Goal: Complete application form: Complete application form

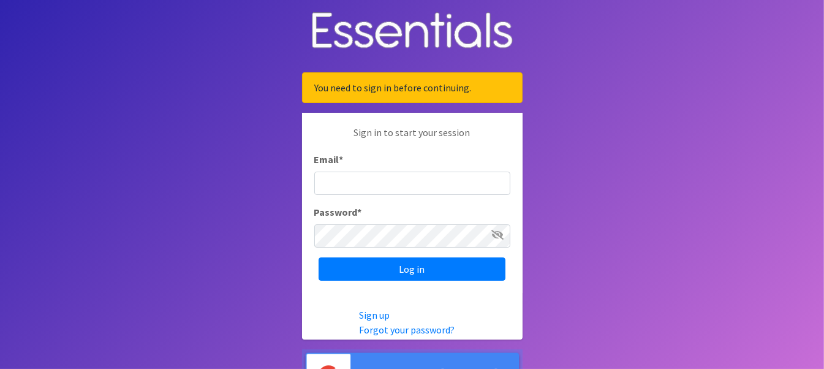
type input "[EMAIL_ADDRESS][DOMAIN_NAME]"
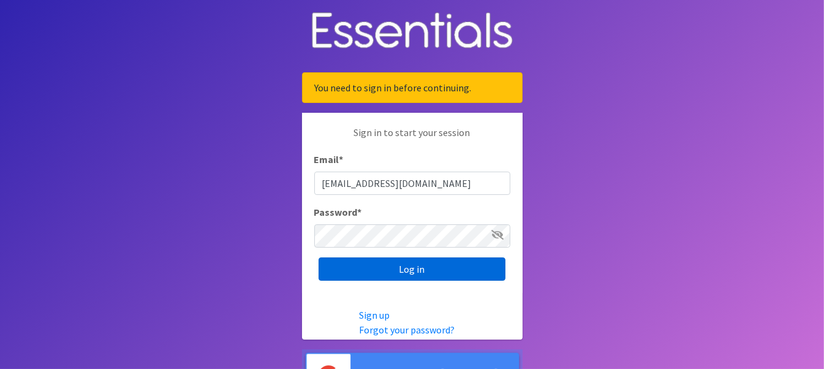
click at [428, 271] on input "Log in" at bounding box center [412, 268] width 187 height 23
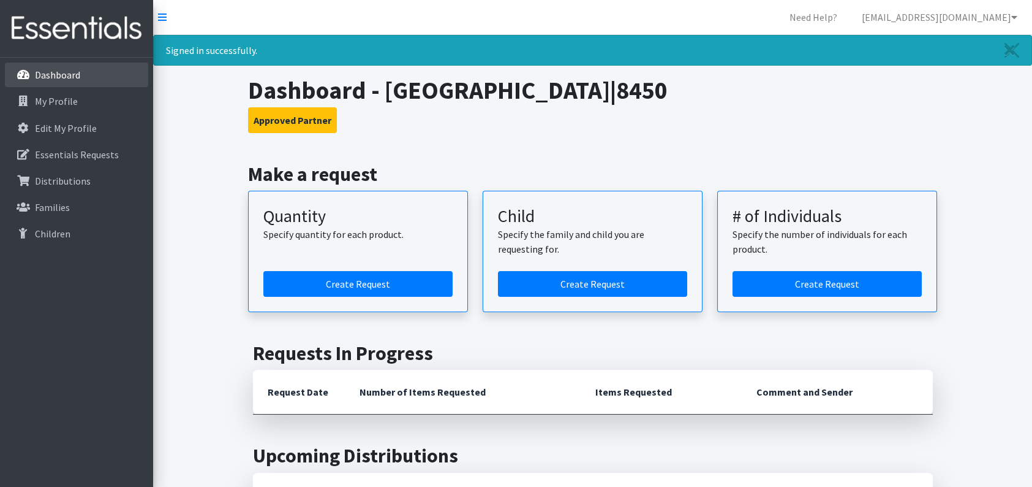
click at [82, 77] on link "Dashboard" at bounding box center [76, 74] width 143 height 25
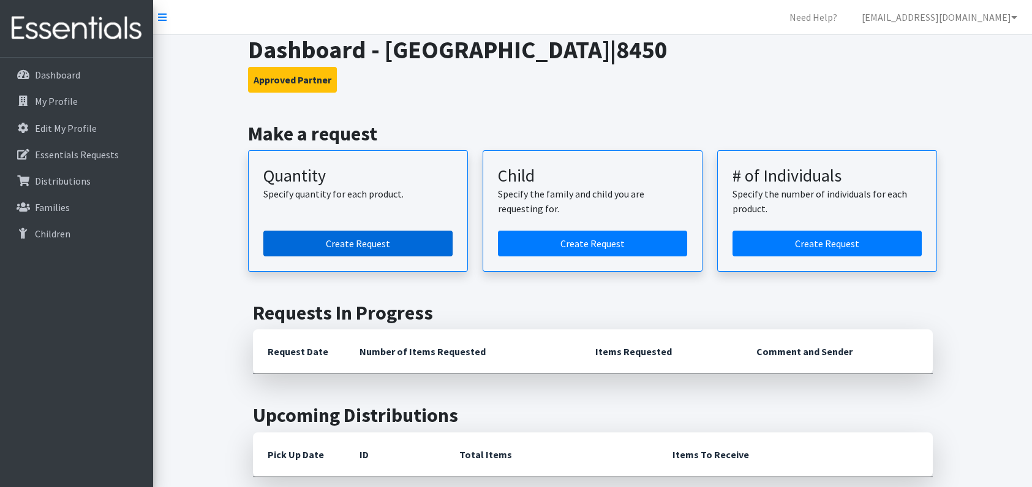
click at [353, 252] on link "Create Request" at bounding box center [357, 243] width 189 height 26
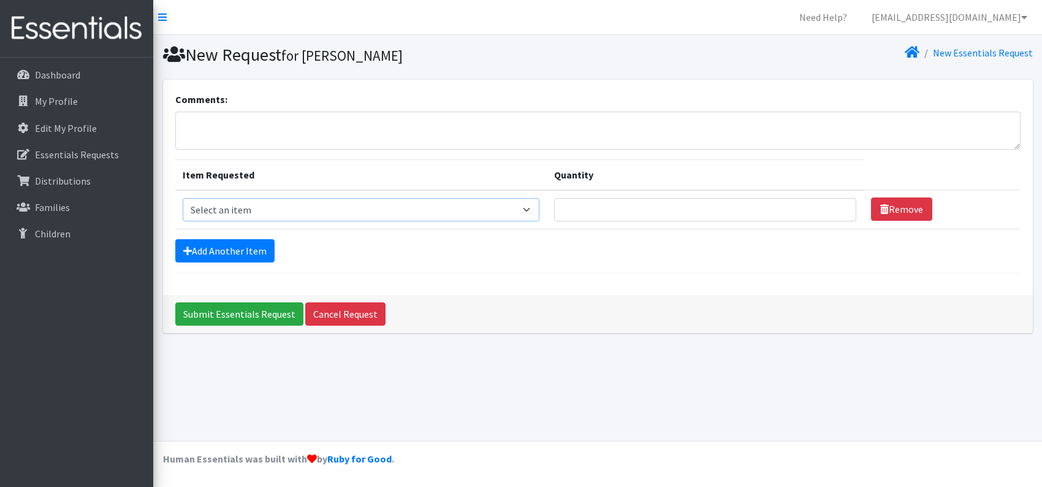
click at [457, 210] on select "Select an item Fly&Dry Potty Kit- 2T/3T Boy Fly&Dry Potty Kit- 2T/3T Girl Kids …" at bounding box center [361, 209] width 357 height 23
click at [349, 208] on select "Select an item Fly&Dry Potty Kit- 2T/3T Boy Fly&Dry Potty Kit- 2T/3T Girl Kids …" at bounding box center [361, 209] width 357 height 23
click at [341, 210] on select "Select an item Fly&Dry Potty Kit- 2T/3T Boy Fly&Dry Potty Kit- 2T/3T Girl Kids …" at bounding box center [361, 209] width 357 height 23
click at [344, 215] on select "Select an item Fly&Dry Potty Kit- 2T/3T Boy Fly&Dry Potty Kit- 2T/3T Girl Kids …" at bounding box center [361, 209] width 357 height 23
click at [538, 208] on select "Select an item Fly&Dry Potty Kit- 2T/3T Boy Fly&Dry Potty Kit- 2T/3T Girl Kids …" at bounding box center [361, 209] width 357 height 23
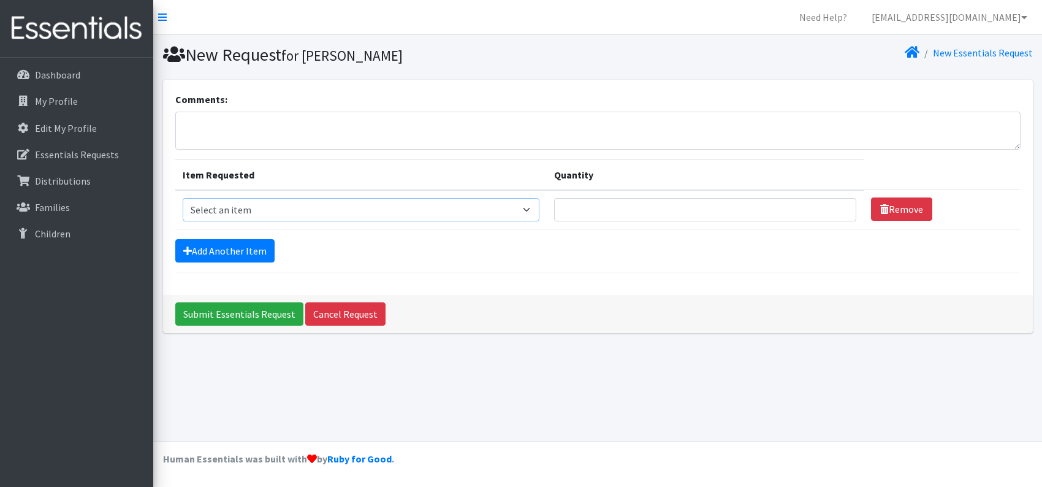
select select "1222"
click at [183, 198] on select "Select an item Fly&Dry Potty Kit- 2T/3T Boy Fly&Dry Potty Kit- 2T/3T Girl Kids …" at bounding box center [361, 209] width 357 height 23
click at [227, 243] on link "Add Another Item" at bounding box center [224, 250] width 99 height 23
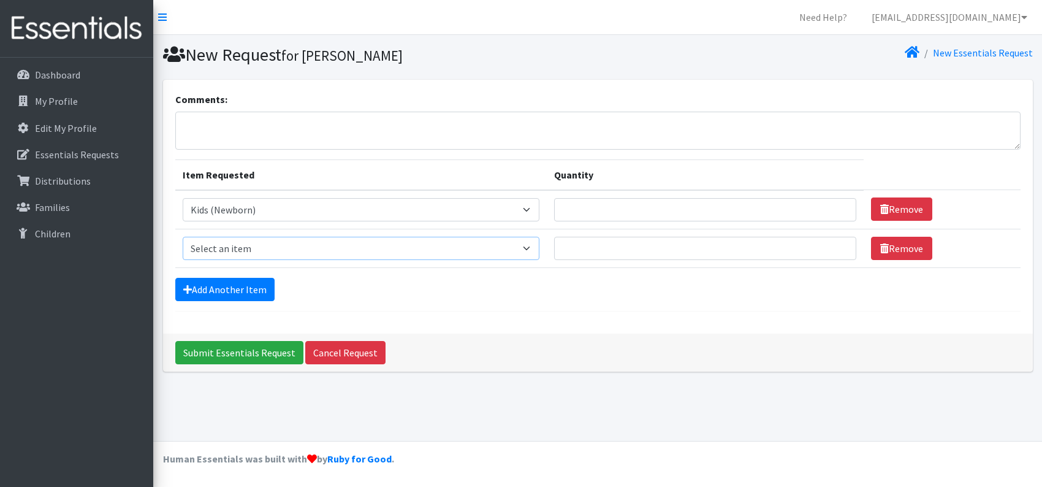
drag, startPoint x: 479, startPoint y: 244, endPoint x: 258, endPoint y: 240, distance: 220.6
click at [477, 244] on select "Select an item Fly&Dry Potty Kit- 2T/3T Boy Fly&Dry Potty Kit- 2T/3T Girl Kids …" at bounding box center [361, 248] width 357 height 23
select select "1201"
click at [183, 237] on select "Select an item Fly&Dry Potty Kit- 2T/3T Boy Fly&Dry Potty Kit- 2T/3T Girl Kids …" at bounding box center [361, 248] width 357 height 23
click at [251, 291] on link "Add Another Item" at bounding box center [224, 289] width 99 height 23
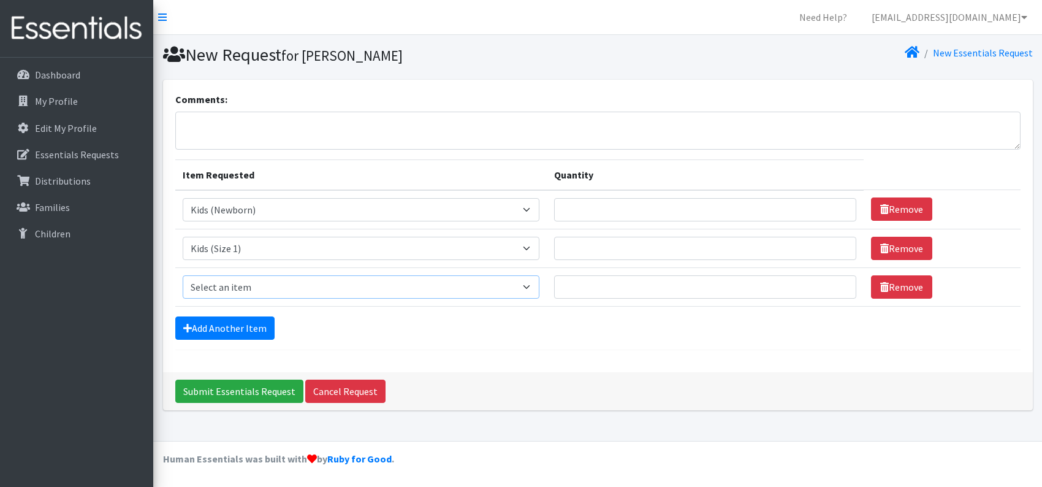
click at [283, 292] on select "Select an item Fly&Dry Potty Kit- 2T/3T Boy Fly&Dry Potty Kit- 2T/3T Girl Kids …" at bounding box center [361, 286] width 357 height 23
select select "1202"
click at [183, 275] on select "Select an item Fly&Dry Potty Kit- 2T/3T Boy Fly&Dry Potty Kit- 2T/3T Girl Kids …" at bounding box center [361, 286] width 357 height 23
click at [252, 333] on link "Add Another Item" at bounding box center [224, 327] width 99 height 23
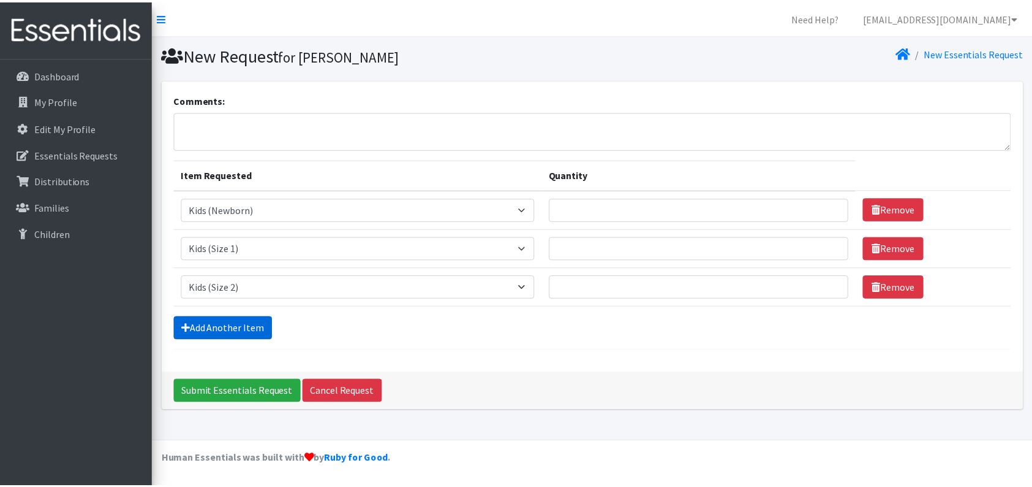
scroll to position [16, 0]
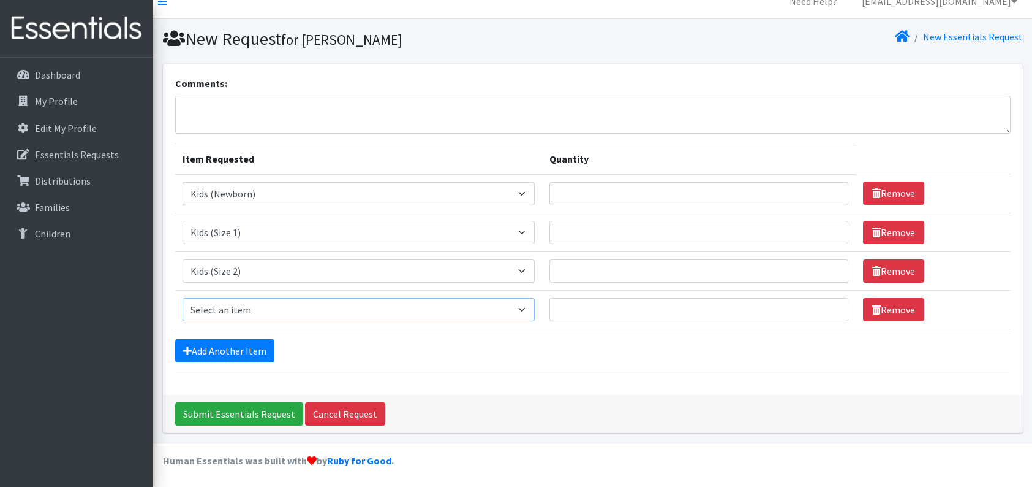
drag, startPoint x: 263, startPoint y: 311, endPoint x: 269, endPoint y: 301, distance: 11.2
click at [263, 311] on select "Select an item Fly&Dry Potty Kit- 2T/3T Boy Fly&Dry Potty Kit- 2T/3T Girl Kids …" at bounding box center [359, 309] width 352 height 23
select select "1221"
click at [183, 298] on select "Select an item Fly&Dry Potty Kit- 2T/3T Boy Fly&Dry Potty Kit- 2T/3T Girl Kids …" at bounding box center [359, 309] width 352 height 23
click at [244, 343] on link "Add Another Item" at bounding box center [224, 350] width 99 height 23
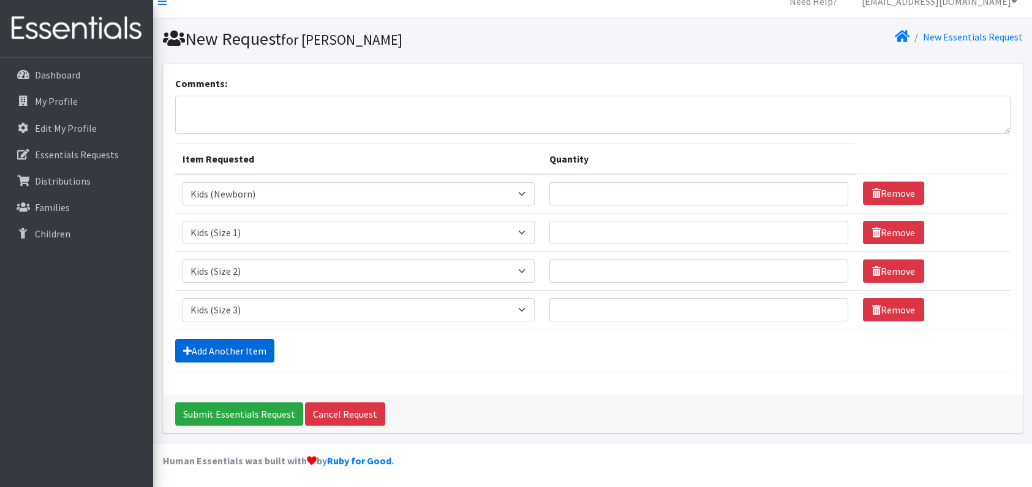
scroll to position [55, 0]
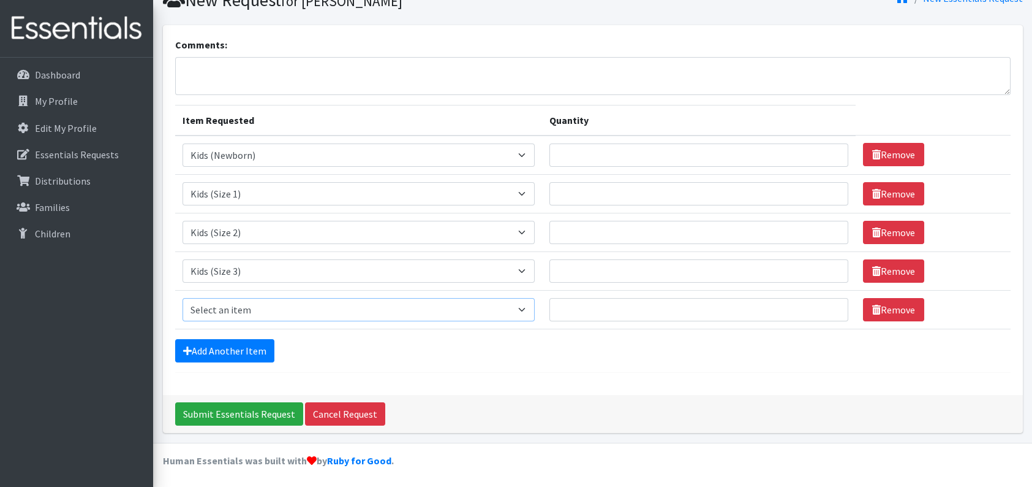
click at [253, 315] on select "Select an item Fly&Dry Potty Kit- 2T/3T Boy Fly&Dry Potty Kit- 2T/3T Girl Kids …" at bounding box center [359, 309] width 352 height 23
select select "1213"
click at [183, 298] on select "Select an item Fly&Dry Potty Kit- 2T/3T Boy Fly&Dry Potty Kit- 2T/3T Girl Kids …" at bounding box center [359, 309] width 352 height 23
click at [226, 362] on form "Comments: Item Requested Quantity Item Requested Select an item Fly&Dry Potty K…" at bounding box center [593, 204] width 836 height 335
click at [227, 354] on link "Add Another Item" at bounding box center [224, 350] width 99 height 23
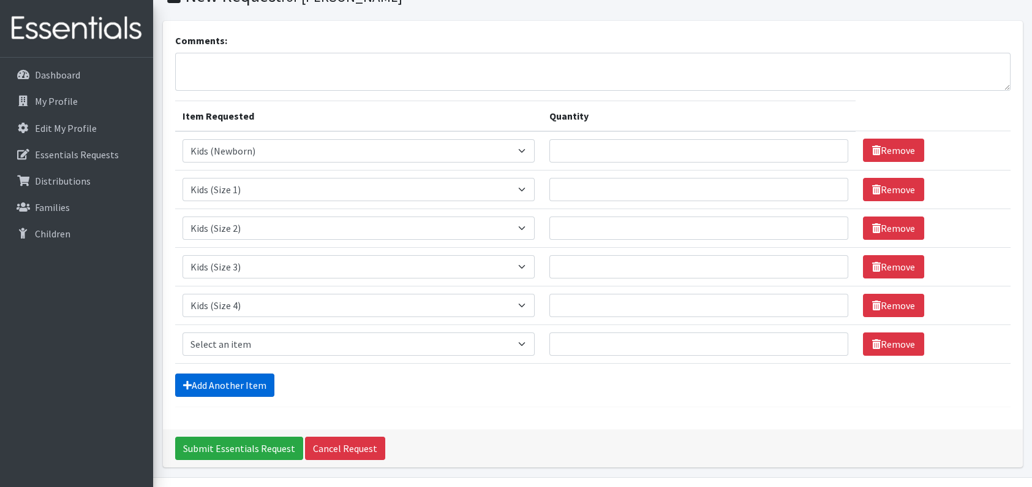
scroll to position [93, 0]
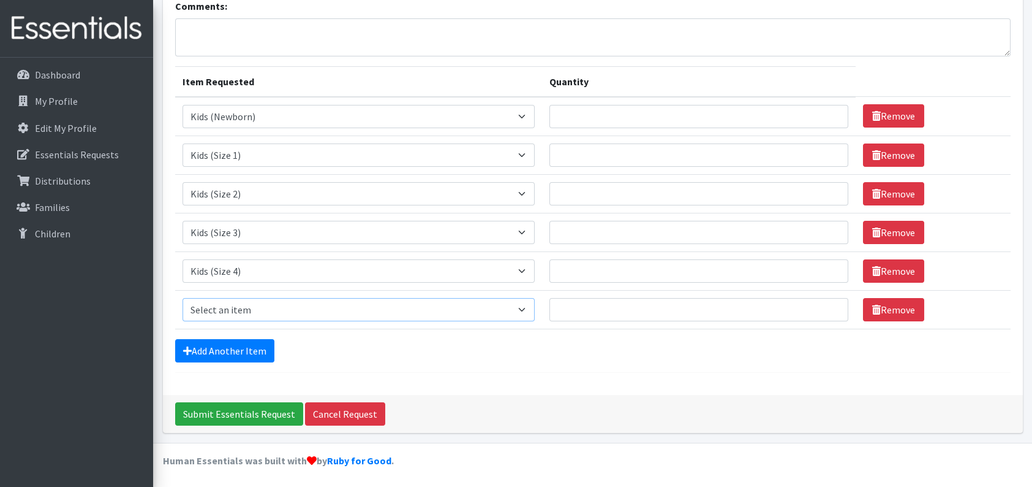
click at [246, 311] on select "Select an item Fly&Dry Potty Kit- 2T/3T Boy Fly&Dry Potty Kit- 2T/3T Girl Kids …" at bounding box center [359, 309] width 352 height 23
select select "1214"
click at [183, 298] on select "Select an item Fly&Dry Potty Kit- 2T/3T Boy Fly&Dry Potty Kit- 2T/3T Girl Kids …" at bounding box center [359, 309] width 352 height 23
click at [254, 353] on link "Add Another Item" at bounding box center [224, 350] width 99 height 23
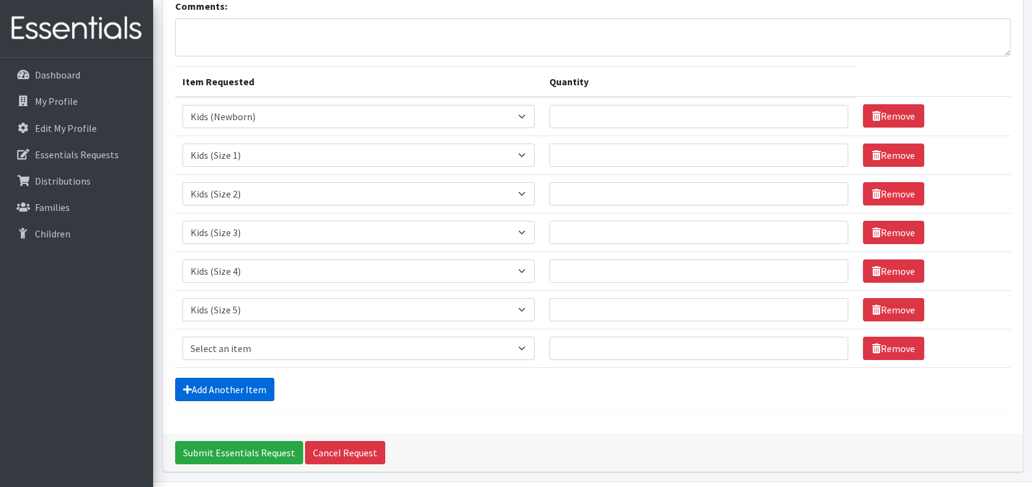
scroll to position [132, 0]
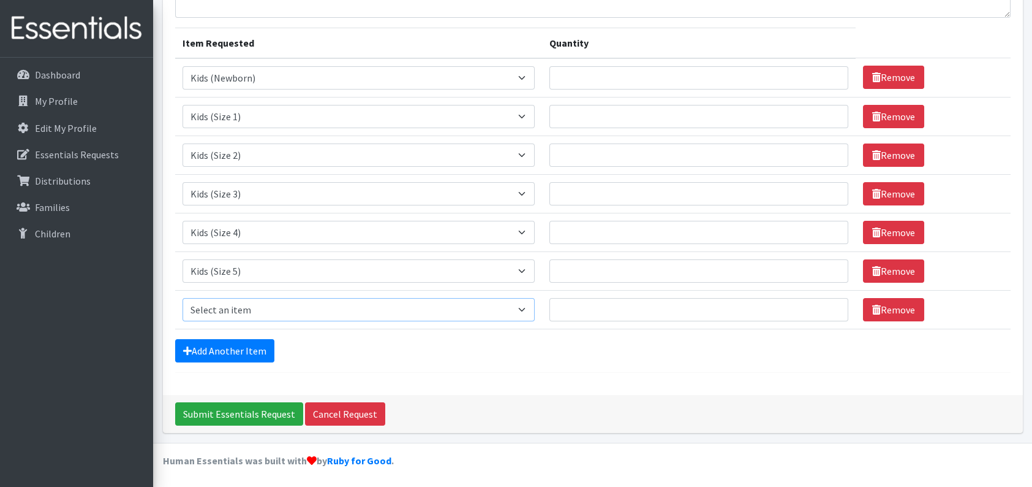
drag, startPoint x: 258, startPoint y: 311, endPoint x: 251, endPoint y: 301, distance: 11.8
click at [258, 311] on select "Select an item Fly&Dry Potty Kit- 2T/3T Boy Fly&Dry Potty Kit- 2T/3T Girl Kids …" at bounding box center [359, 309] width 352 height 23
select select "1216"
click at [183, 298] on select "Select an item Fly&Dry Potty Kit- 2T/3T Boy Fly&Dry Potty Kit- 2T/3T Girl Kids …" at bounding box center [359, 309] width 352 height 23
click at [594, 78] on input "Quantity" at bounding box center [699, 77] width 299 height 23
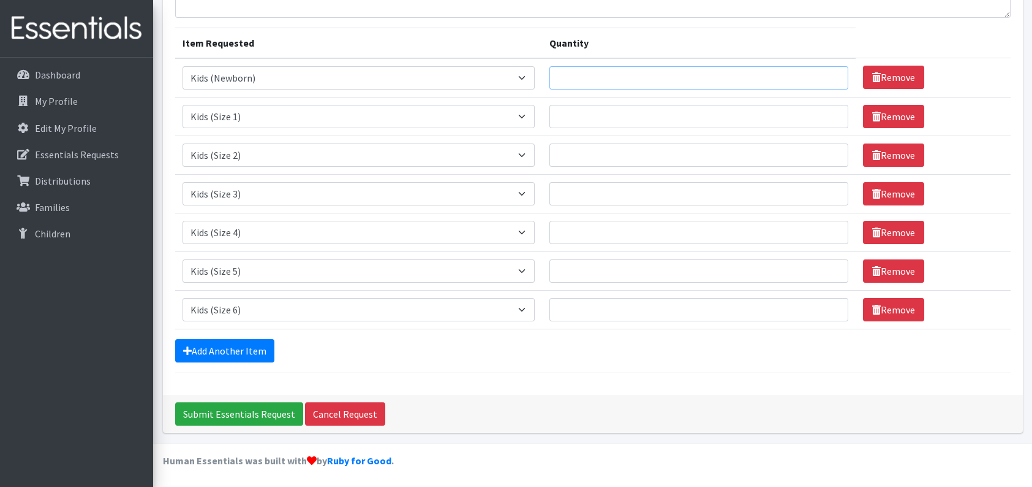
click at [594, 78] on input "Quantity" at bounding box center [699, 77] width 299 height 23
type input "325"
click at [606, 114] on input "Quantity" at bounding box center [699, 116] width 299 height 23
type input "488"
click at [621, 142] on td "Quantity" at bounding box center [699, 154] width 314 height 39
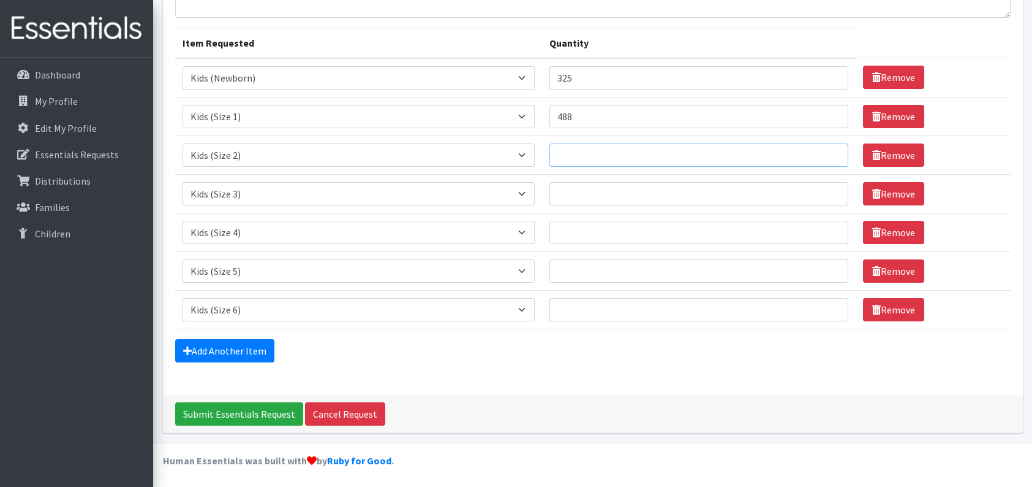
click at [630, 154] on input "Quantity" at bounding box center [699, 154] width 299 height 23
type input "553"
click at [637, 194] on input "Quantity" at bounding box center [699, 193] width 299 height 23
type input "1333"
click at [621, 233] on input "Quantity" at bounding box center [699, 232] width 299 height 23
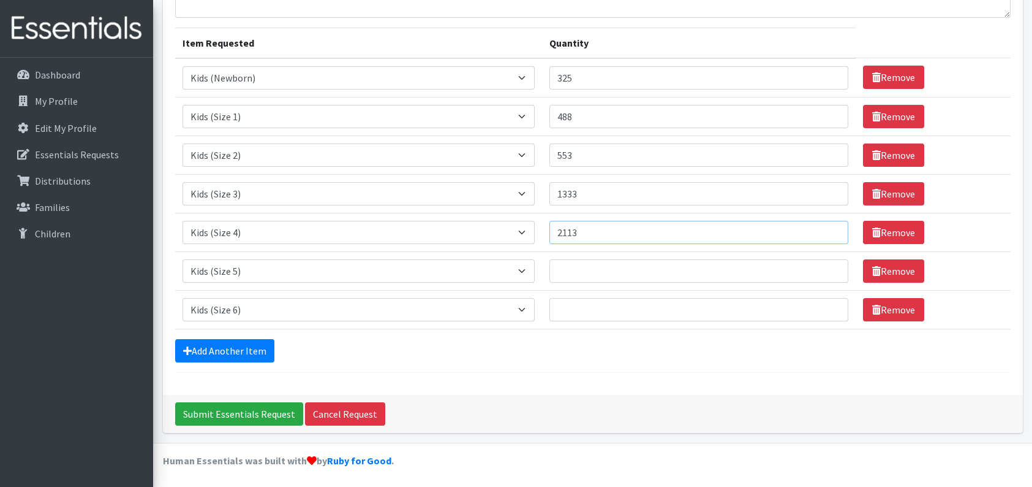
type input "2113"
click at [612, 279] on input "Quantity" at bounding box center [699, 270] width 299 height 23
type input "2795"
click at [600, 319] on input "Quantity" at bounding box center [699, 309] width 299 height 23
type input "4940"
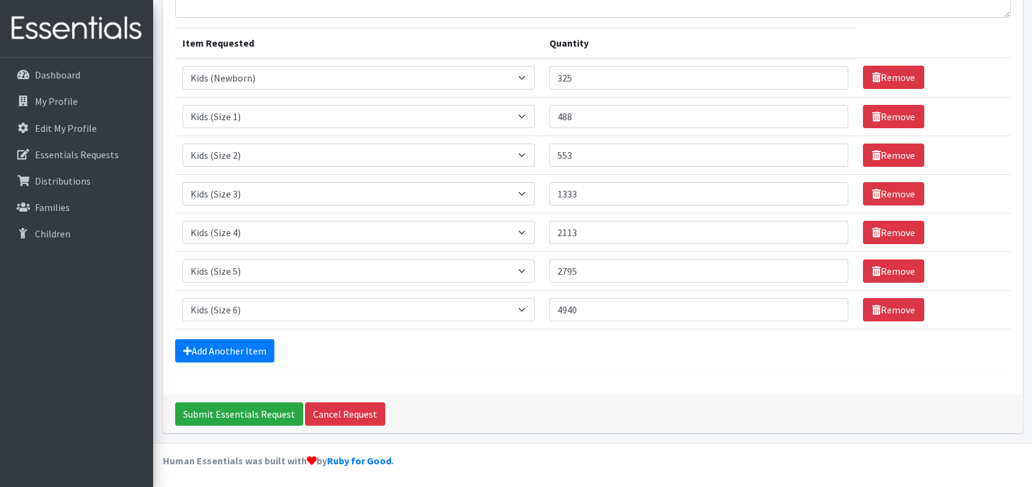
click at [613, 376] on div "Comments: Item Requested Quantity Item Requested Select an item Fly&Dry Potty K…" at bounding box center [593, 171] width 860 height 447
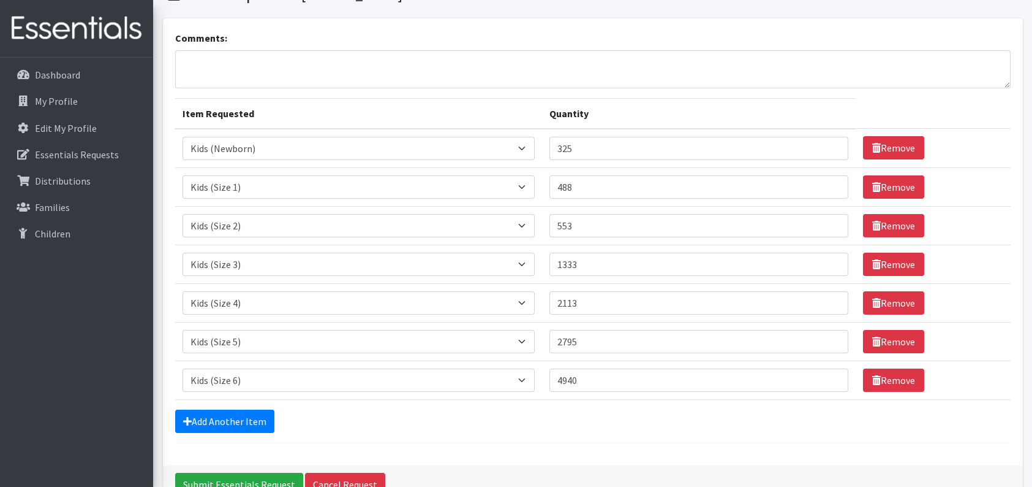
scroll to position [0, 0]
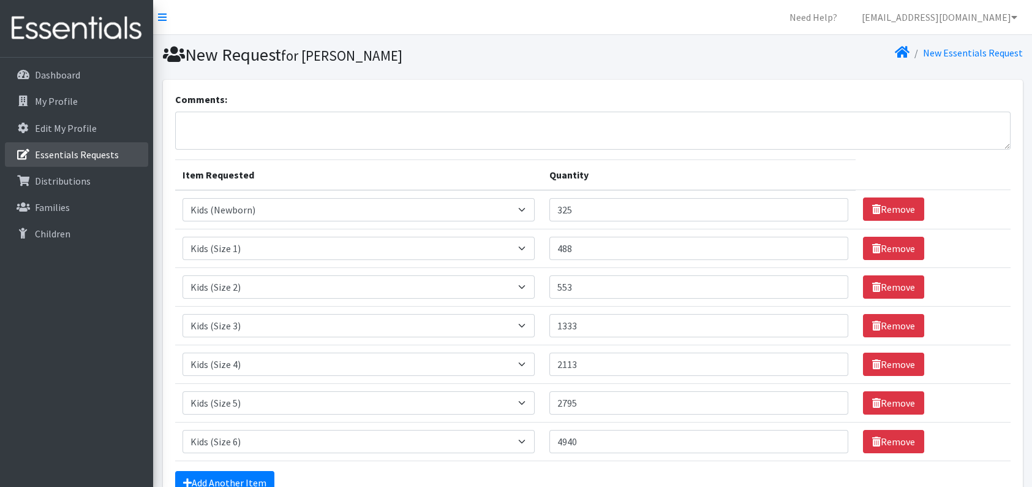
click at [96, 158] on p "Essentials Requests" at bounding box center [77, 154] width 84 height 12
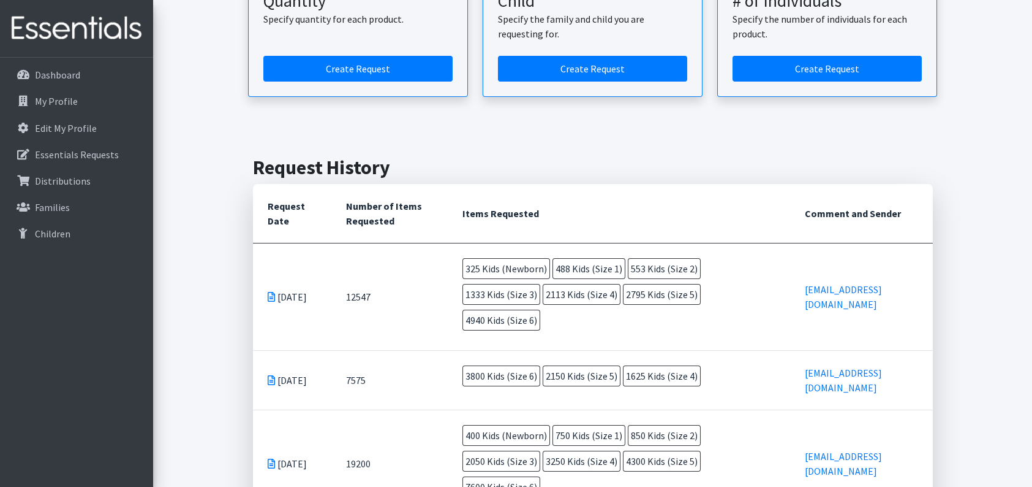
scroll to position [184, 0]
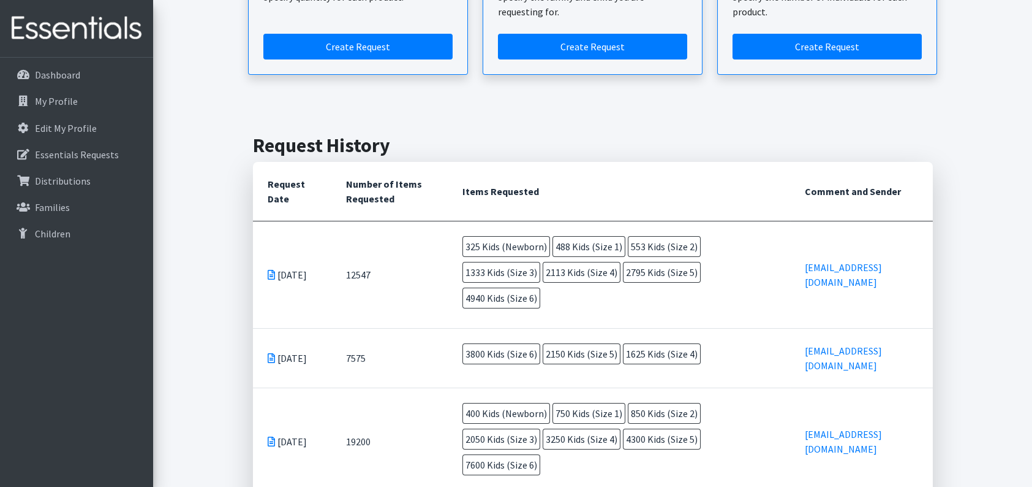
drag, startPoint x: 521, startPoint y: 308, endPoint x: 458, endPoint y: 296, distance: 64.3
click at [458, 296] on td "325 Kids (Newborn) 488 Kids (Size 1) 553 Kids (Size 2) 1333 Kids (Size 3) 2113 …" at bounding box center [619, 274] width 343 height 107
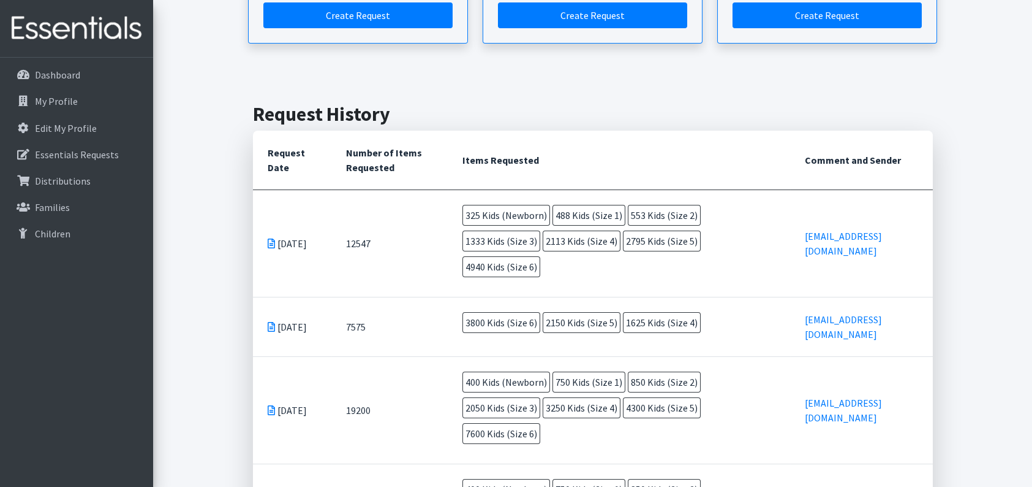
scroll to position [61, 0]
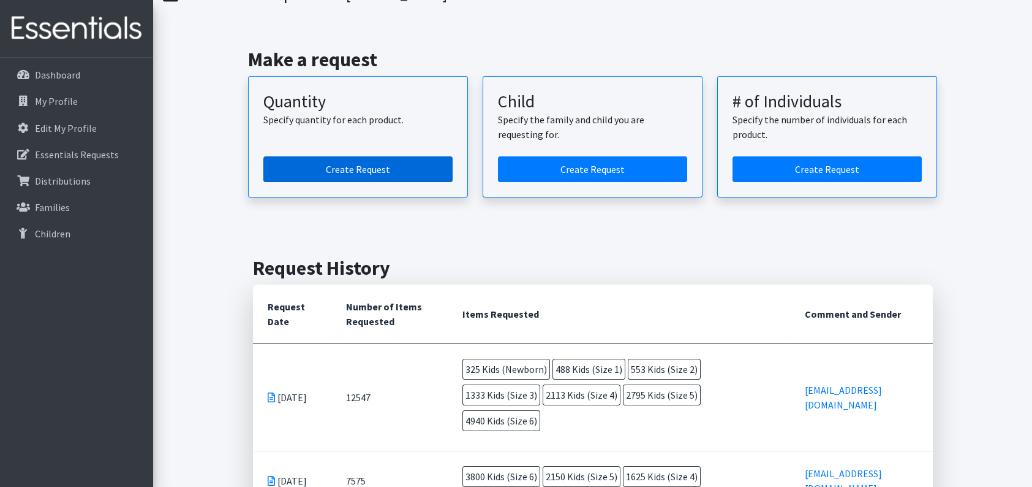
click at [411, 172] on link "Create Request" at bounding box center [357, 169] width 189 height 26
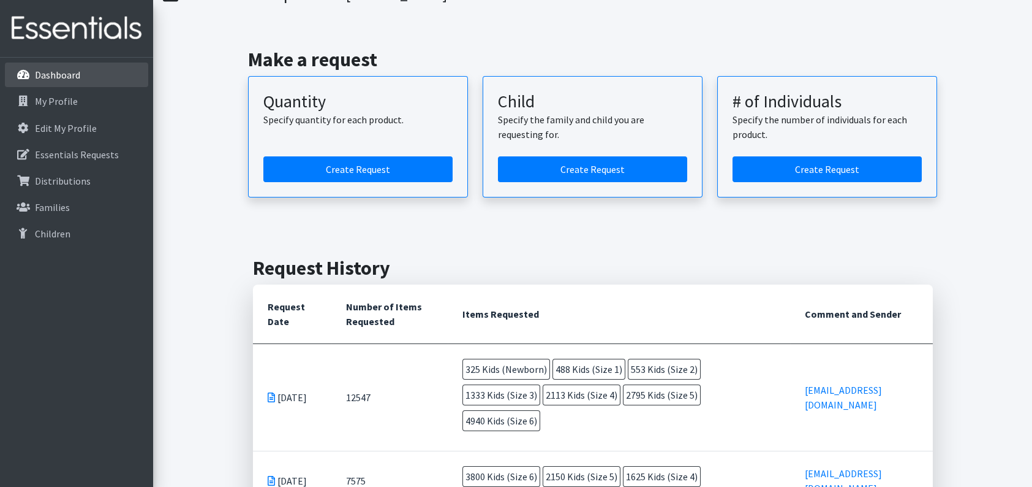
click at [87, 78] on link "Dashboard" at bounding box center [76, 74] width 143 height 25
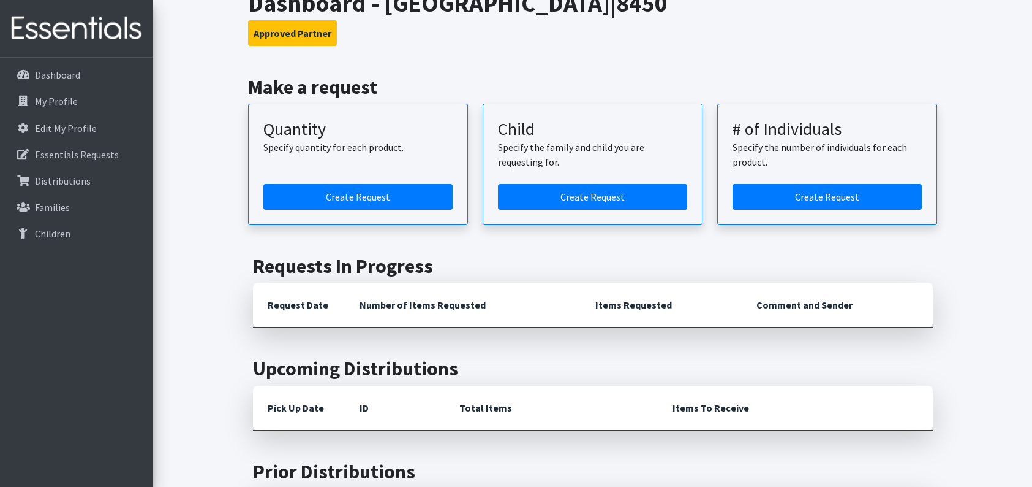
scroll to position [61, 0]
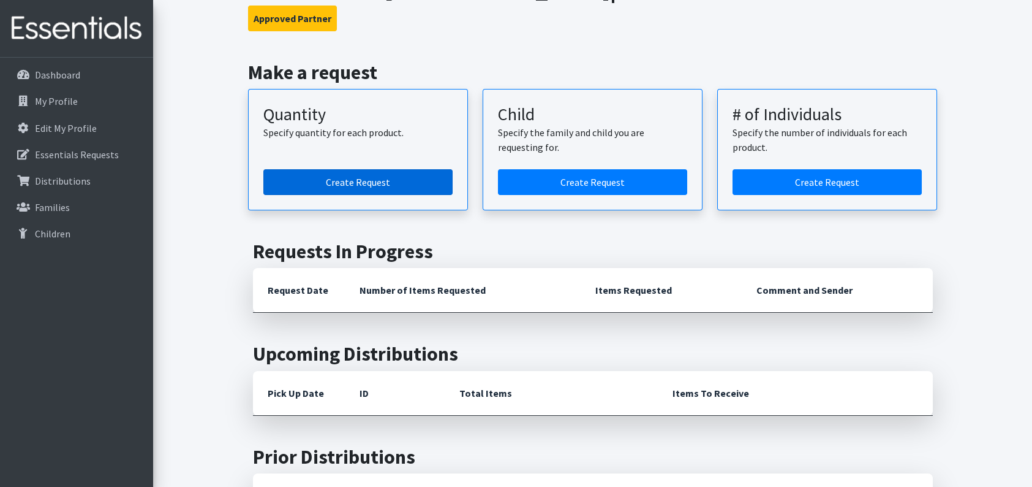
click at [363, 186] on link "Create Request" at bounding box center [357, 182] width 189 height 26
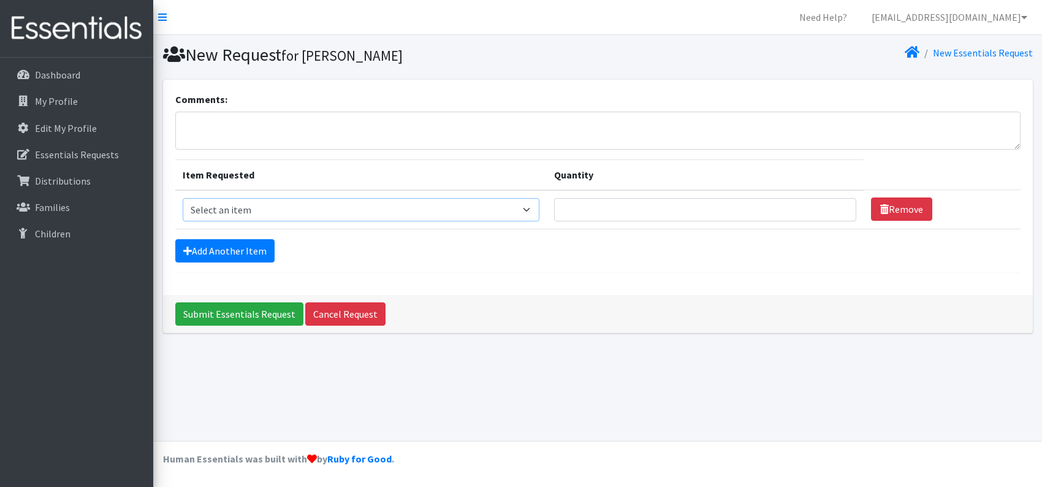
click at [259, 204] on select "Select an item Fly&Dry Potty Kit- 2T/3T Boy Fly&Dry Potty Kit- 2T/3T Girl Kids …" at bounding box center [361, 209] width 357 height 23
select select "1222"
click at [183, 198] on select "Select an item Fly&Dry Potty Kit- 2T/3T Boy Fly&Dry Potty Kit- 2T/3T Girl Kids …" at bounding box center [361, 209] width 357 height 23
click at [238, 244] on link "Add Another Item" at bounding box center [224, 250] width 99 height 23
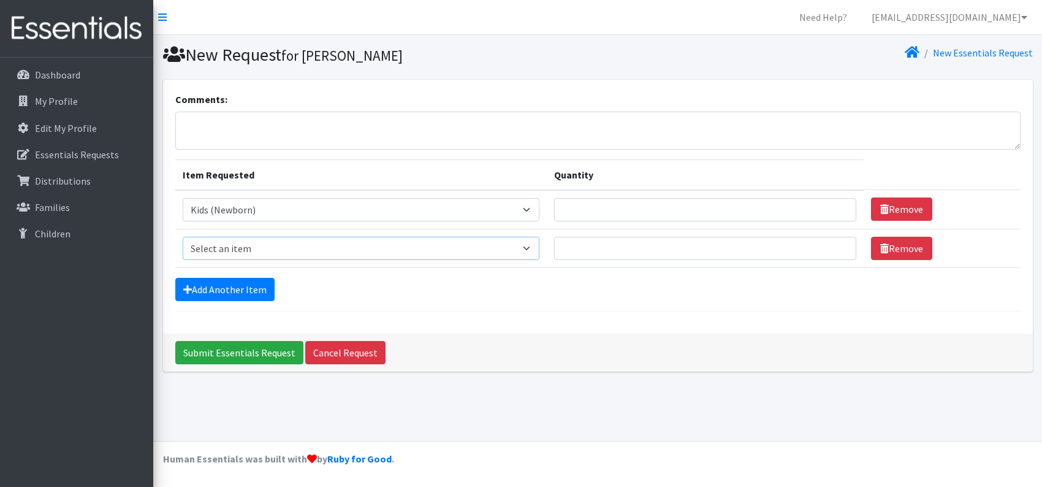
click at [243, 238] on select "Select an item Fly&Dry Potty Kit- 2T/3T Boy Fly&Dry Potty Kit- 2T/3T Girl Kids …" at bounding box center [361, 248] width 357 height 23
select select "1201"
click at [183, 237] on select "Select an item Fly&Dry Potty Kit- 2T/3T Boy Fly&Dry Potty Kit- 2T/3T Girl Kids …" at bounding box center [361, 248] width 357 height 23
click at [246, 281] on link "Add Another Item" at bounding box center [224, 289] width 99 height 23
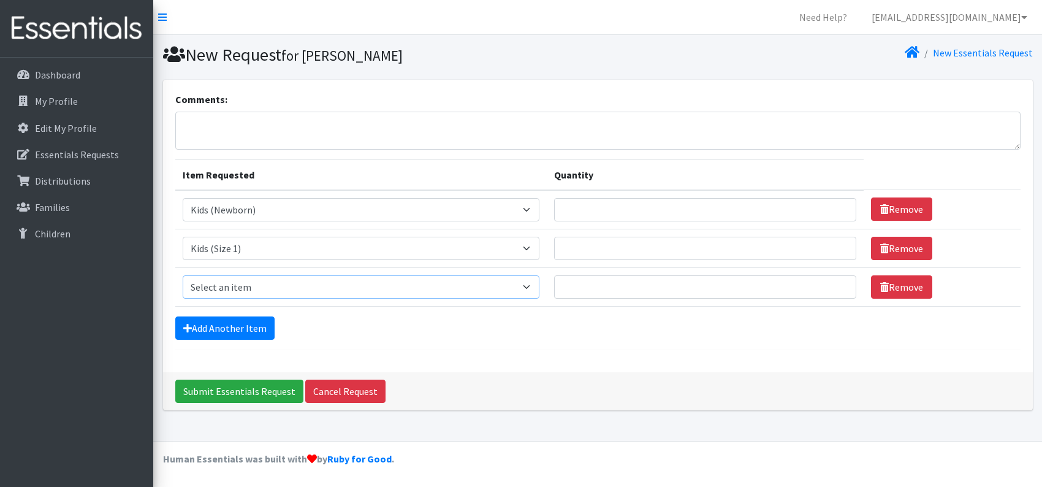
click at [254, 280] on select "Select an item Fly&Dry Potty Kit- 2T/3T Boy Fly&Dry Potty Kit- 2T/3T Girl Kids …" at bounding box center [361, 286] width 357 height 23
select select "1202"
click at [183, 275] on select "Select an item Fly&Dry Potty Kit- 2T/3T Boy Fly&Dry Potty Kit- 2T/3T Girl Kids …" at bounding box center [361, 286] width 357 height 23
click at [263, 330] on link "Add Another Item" at bounding box center [224, 327] width 99 height 23
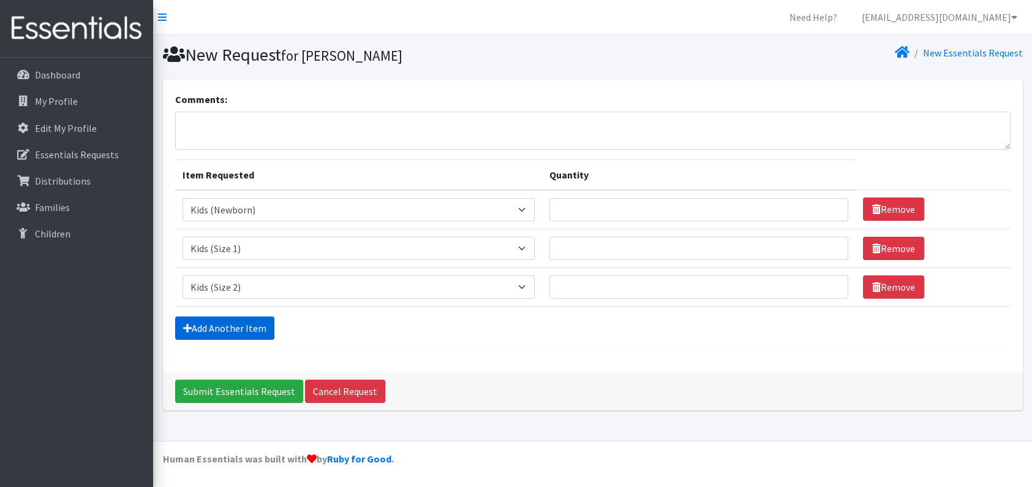
scroll to position [16, 0]
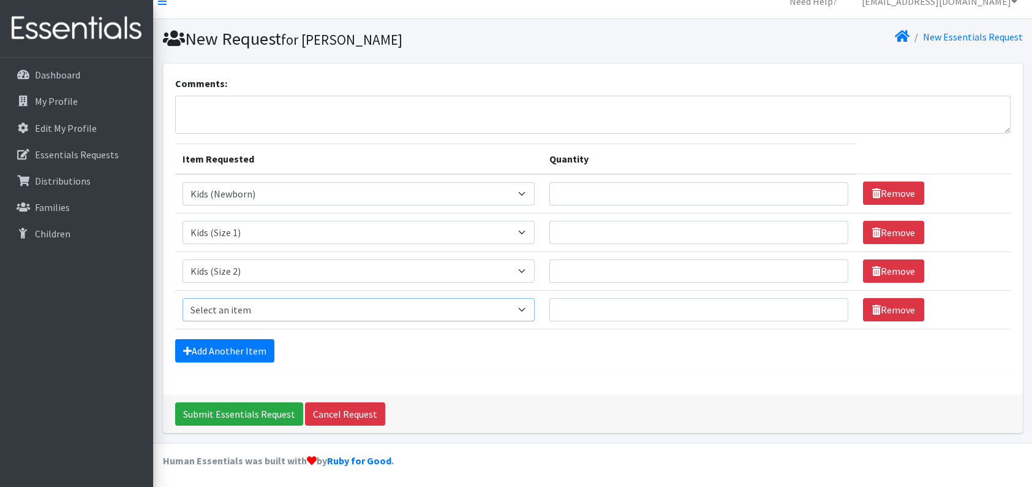
click at [271, 303] on select "Select an item Fly&Dry Potty Kit- 2T/3T Boy Fly&Dry Potty Kit- 2T/3T Girl Kids …" at bounding box center [359, 309] width 352 height 23
select select "1221"
click at [183, 298] on select "Select an item Fly&Dry Potty Kit- 2T/3T Boy Fly&Dry Potty Kit- 2T/3T Girl Kids …" at bounding box center [359, 309] width 352 height 23
click at [263, 344] on link "Add Another Item" at bounding box center [224, 350] width 99 height 23
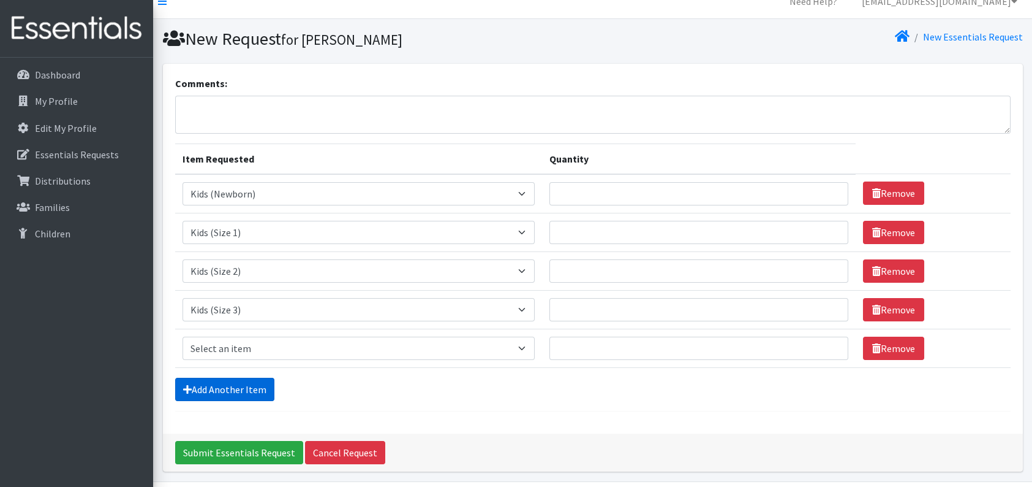
scroll to position [55, 0]
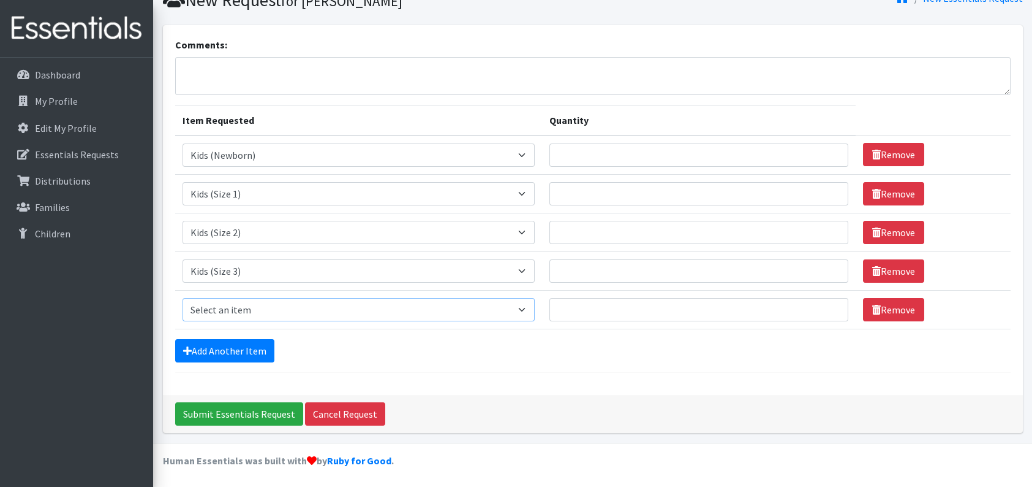
click at [270, 316] on select "Select an item Fly&Dry Potty Kit- 2T/3T Boy Fly&Dry Potty Kit- 2T/3T Girl Kids …" at bounding box center [359, 309] width 352 height 23
select select "1213"
click at [183, 298] on select "Select an item Fly&Dry Potty Kit- 2T/3T Boy Fly&Dry Potty Kit- 2T/3T Girl Kids …" at bounding box center [359, 309] width 352 height 23
click at [260, 352] on link "Add Another Item" at bounding box center [224, 350] width 99 height 23
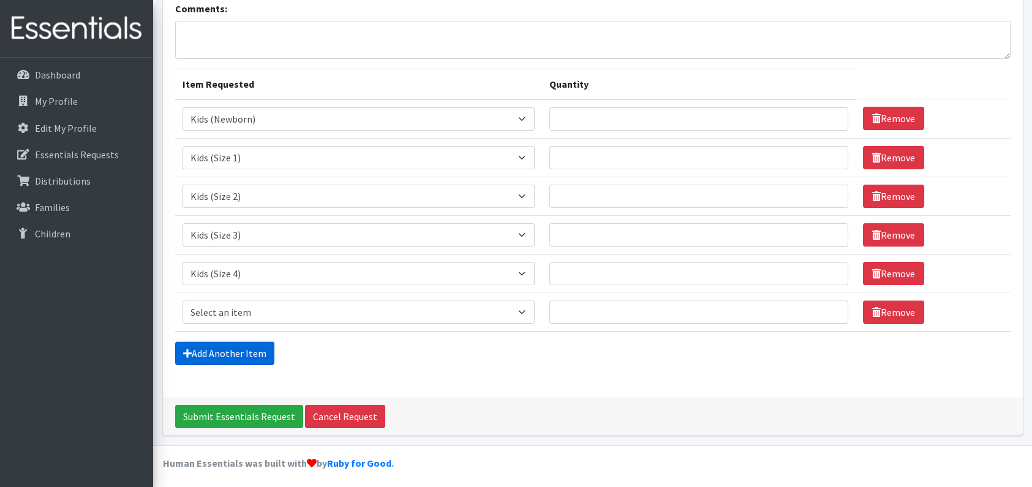
scroll to position [93, 0]
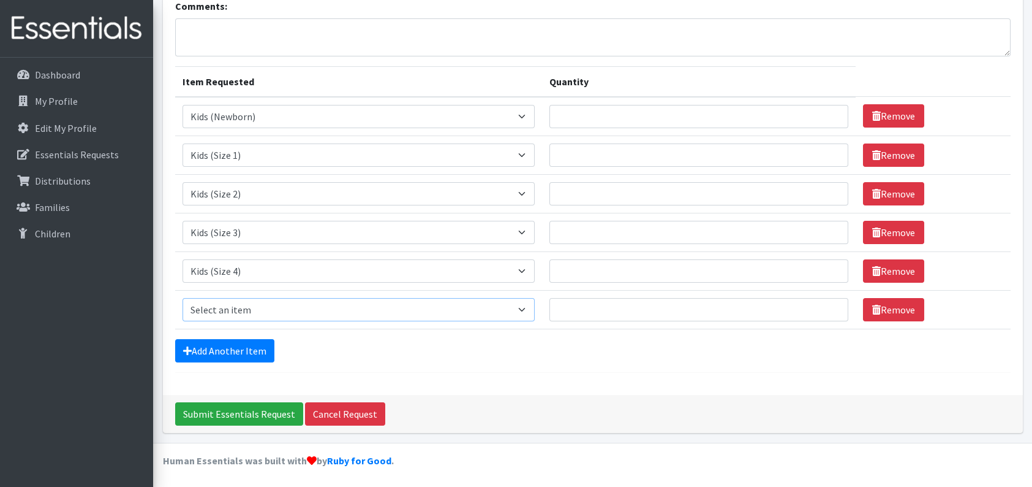
click at [262, 308] on select "Select an item Fly&Dry Potty Kit- 2T/3T Boy Fly&Dry Potty Kit- 2T/3T Girl Kids …" at bounding box center [359, 309] width 352 height 23
select select "1214"
click at [183, 298] on select "Select an item Fly&Dry Potty Kit- 2T/3T Boy Fly&Dry Potty Kit- 2T/3T Girl Kids …" at bounding box center [359, 309] width 352 height 23
click at [249, 349] on link "Add Another Item" at bounding box center [224, 350] width 99 height 23
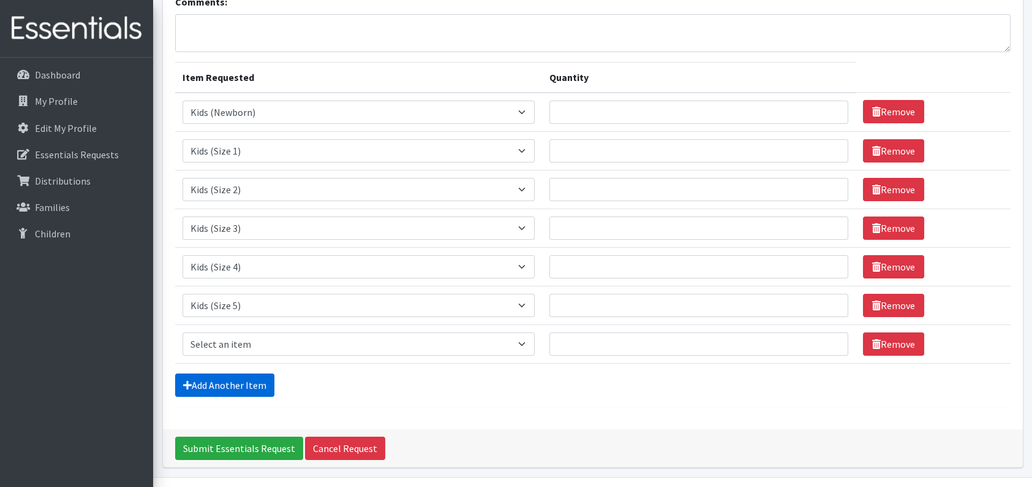
scroll to position [132, 0]
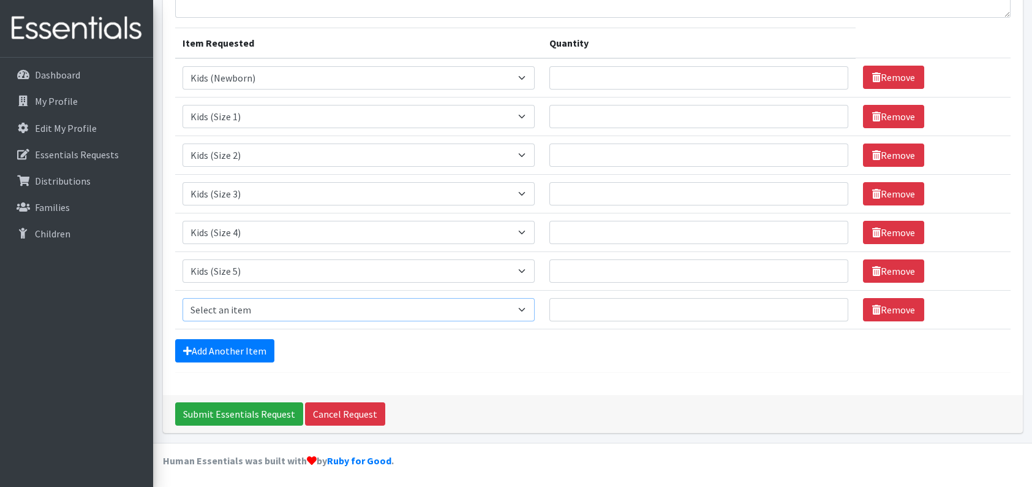
drag, startPoint x: 265, startPoint y: 311, endPoint x: 265, endPoint y: 298, distance: 12.9
click at [265, 311] on select "Select an item Fly&Dry Potty Kit- 2T/3T Boy Fly&Dry Potty Kit- 2T/3T Girl Kids …" at bounding box center [359, 309] width 352 height 23
select select "1216"
click at [183, 298] on select "Select an item Fly&Dry Potty Kit- 2T/3T Boy Fly&Dry Potty Kit- 2T/3T Girl Kids …" at bounding box center [359, 309] width 352 height 23
click at [603, 80] on input "Quantity" at bounding box center [699, 77] width 299 height 23
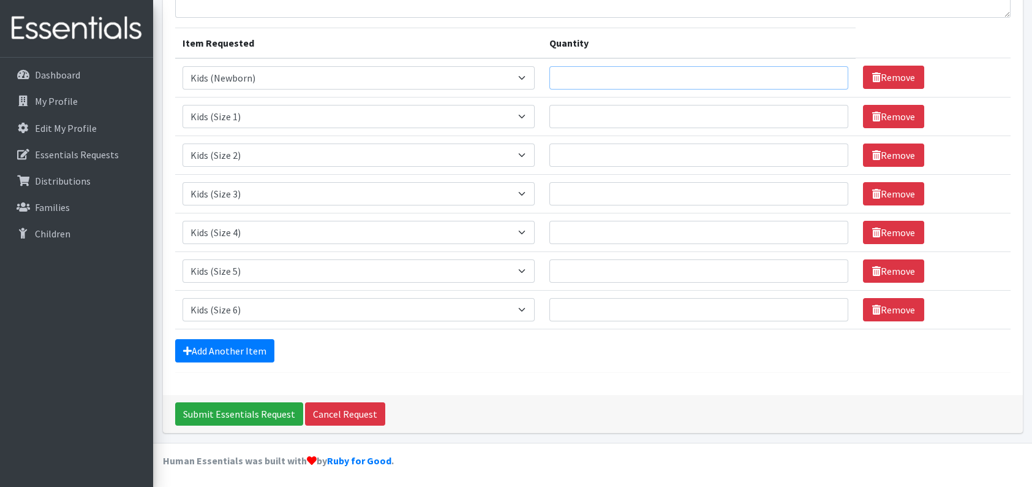
click at [603, 80] on input "Quantity" at bounding box center [699, 77] width 299 height 23
type input "325"
click at [618, 114] on input "Quantity" at bounding box center [699, 116] width 299 height 23
type input "488"
click at [631, 143] on input "Quantity" at bounding box center [699, 154] width 299 height 23
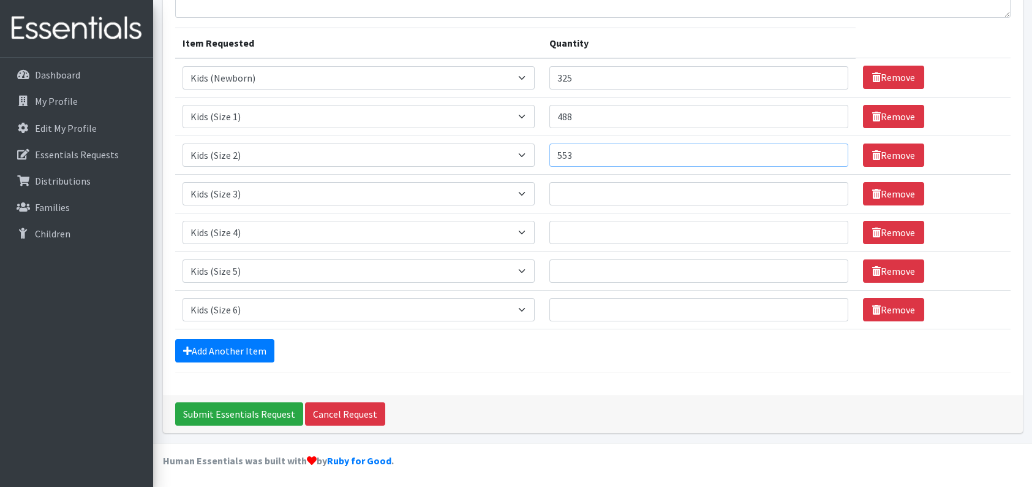
type input "553"
click at [635, 190] on input "Quantity" at bounding box center [699, 193] width 299 height 23
type input "1333"
click at [636, 213] on td "Quantity" at bounding box center [699, 232] width 314 height 39
click at [635, 231] on input "Quantity" at bounding box center [699, 232] width 299 height 23
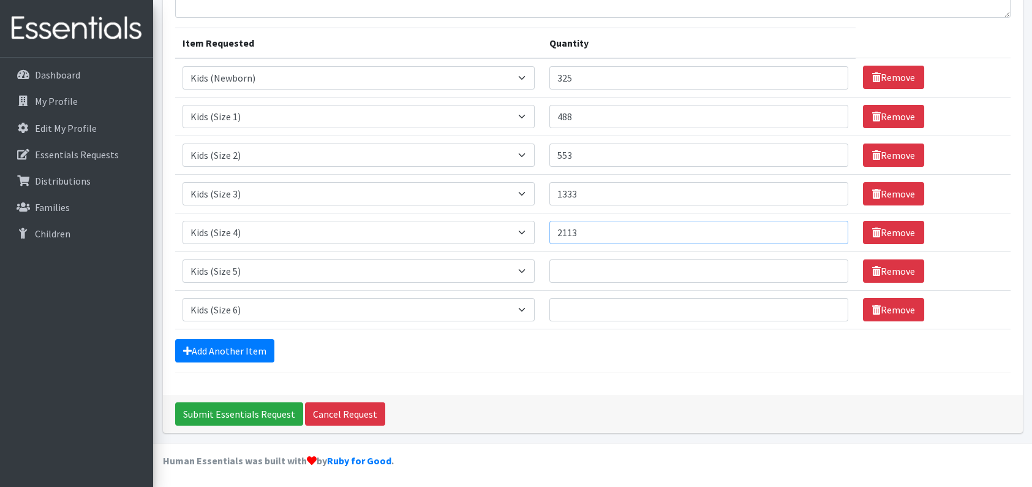
type input "2113"
click at [626, 276] on input "Quantity" at bounding box center [699, 270] width 299 height 23
type input "2795"
click at [638, 314] on input "Quantity" at bounding box center [699, 309] width 299 height 23
type input "4940"
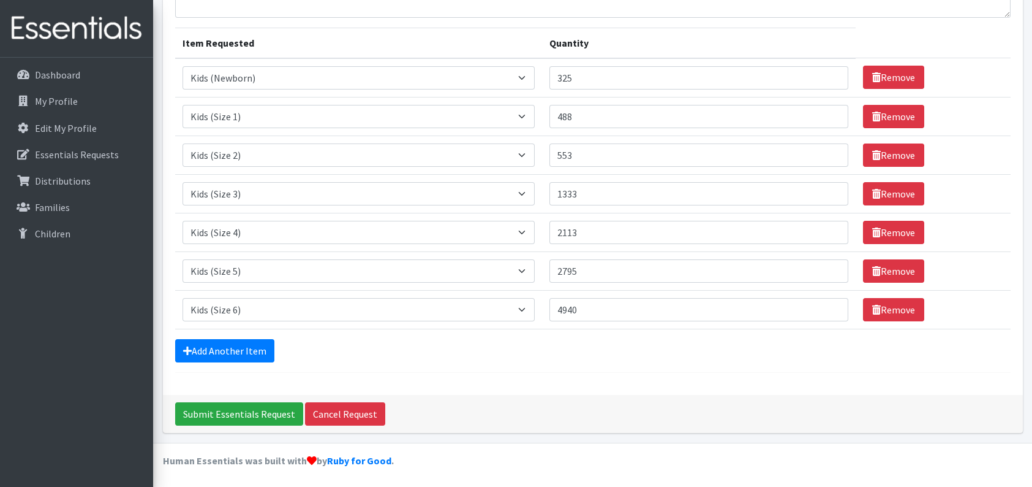
click at [682, 421] on div "Submit Essentials Request Cancel Request" at bounding box center [593, 414] width 860 height 38
click at [247, 417] on input "Submit Essentials Request" at bounding box center [239, 413] width 128 height 23
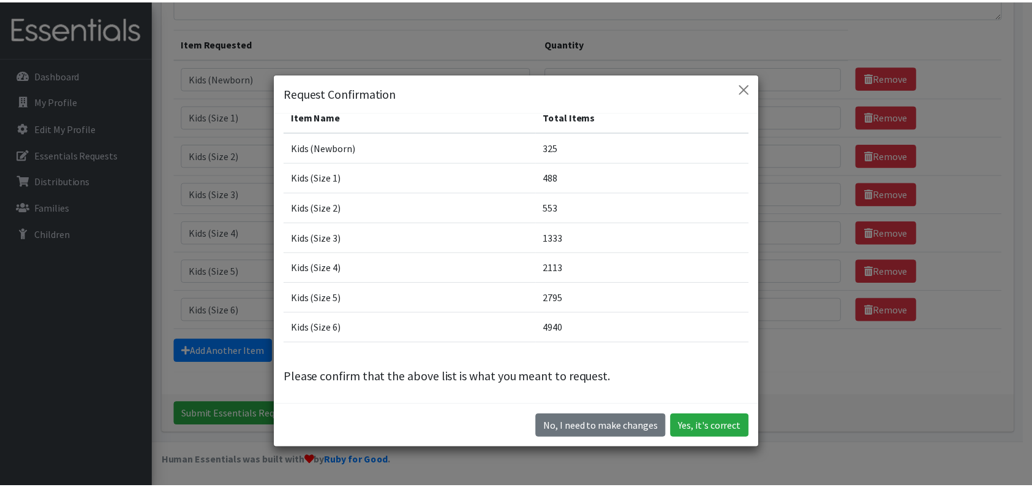
scroll to position [34, 0]
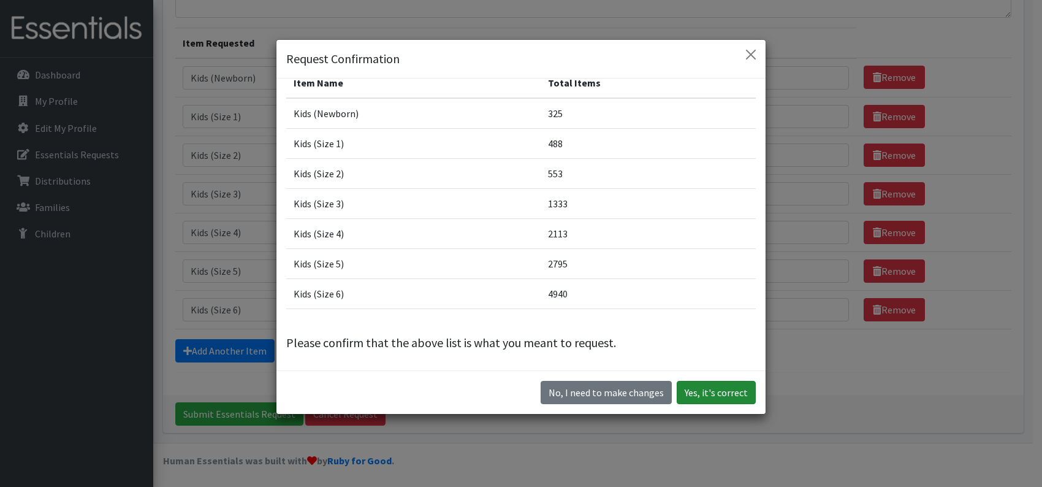
click at [708, 397] on button "Yes, it's correct" at bounding box center [715, 392] width 79 height 23
